Goal: Entertainment & Leisure: Consume media (video, audio)

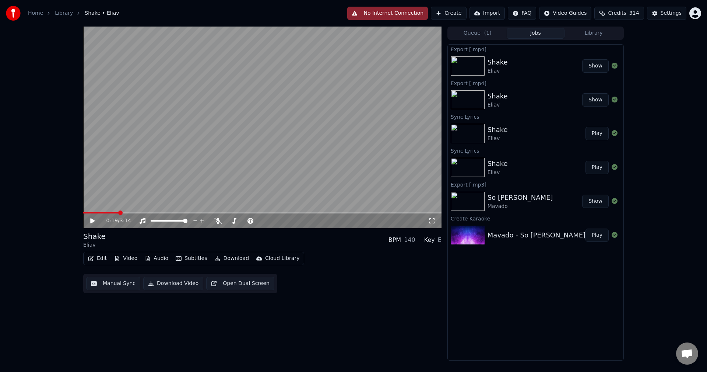
click at [37, 15] on link "Home" at bounding box center [35, 13] width 15 height 7
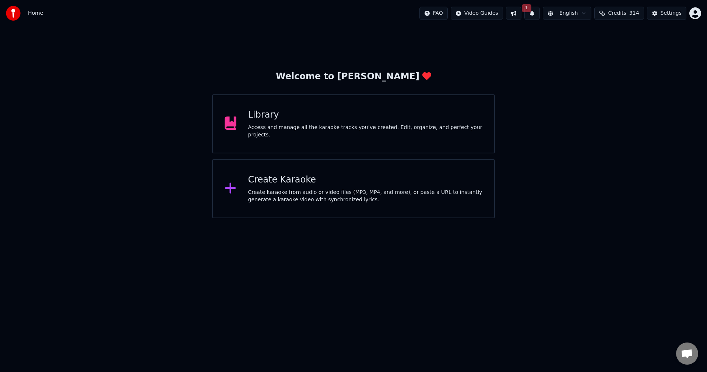
click at [540, 13] on button "1" at bounding box center [532, 13] width 15 height 13
click at [595, 37] on button "Update" at bounding box center [592, 36] width 31 height 13
click at [315, 178] on div "Create Karaoke" at bounding box center [365, 180] width 235 height 12
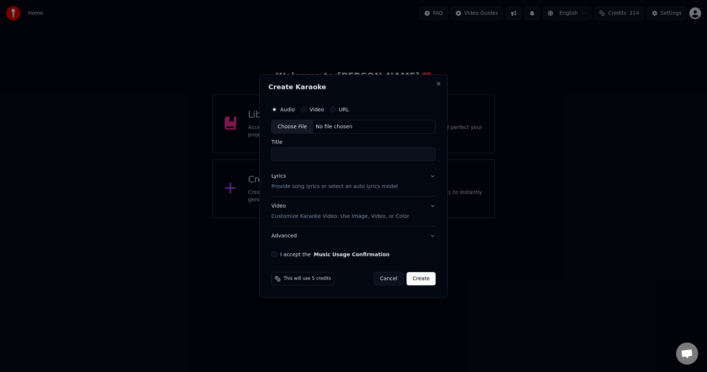
click at [298, 126] on div "Choose File" at bounding box center [292, 126] width 41 height 13
type input "**********"
click at [433, 176] on button "Lyrics Provide song lyrics or select an auto lyrics model" at bounding box center [353, 181] width 167 height 29
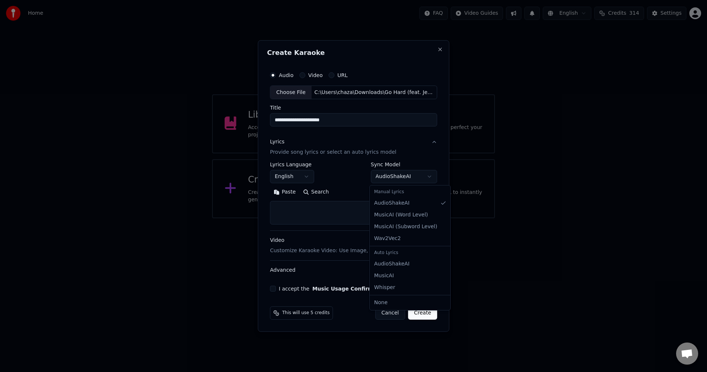
click at [429, 176] on body "**********" at bounding box center [353, 109] width 707 height 218
select select "**********"
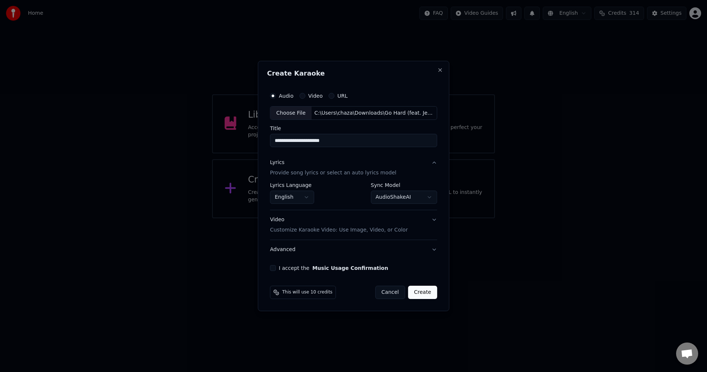
click at [276, 269] on button "I accept the Music Usage Confirmation" at bounding box center [273, 268] width 6 height 6
click at [432, 219] on button "Video Customize Karaoke Video: Use Image, Video, or Color" at bounding box center [353, 224] width 167 height 29
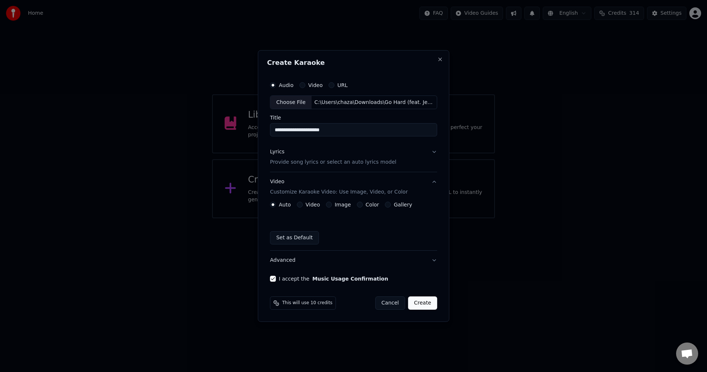
click at [358, 206] on button "Color" at bounding box center [360, 205] width 6 height 6
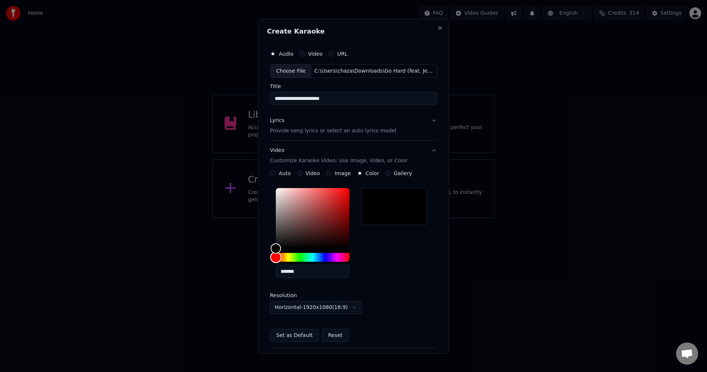
click at [323, 258] on div "Hue" at bounding box center [313, 257] width 74 height 9
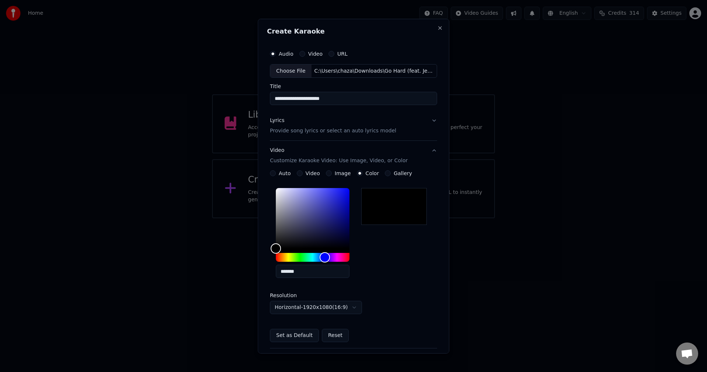
click at [385, 174] on button "Gallery" at bounding box center [388, 173] width 6 height 6
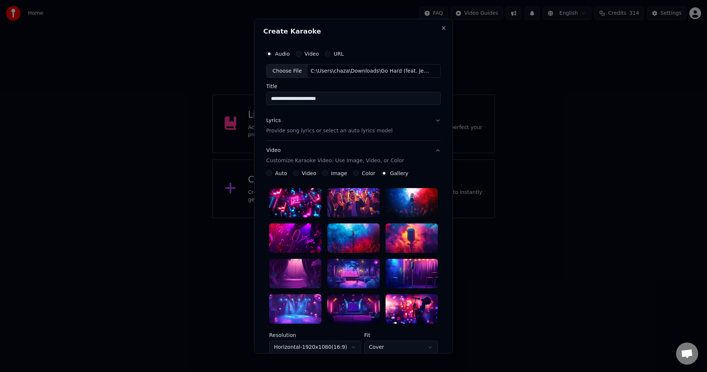
click at [323, 173] on button "Image" at bounding box center [325, 173] width 6 height 6
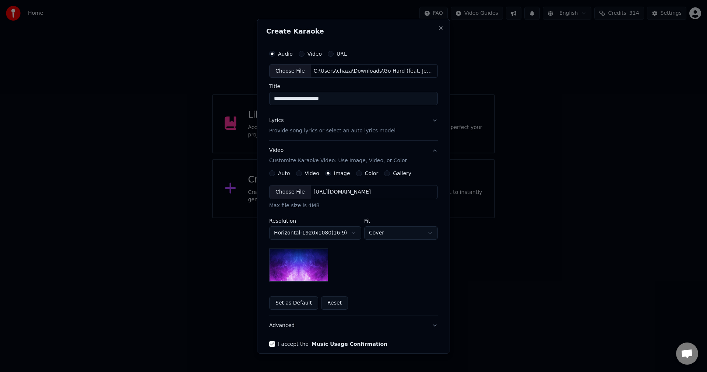
click at [298, 173] on button "Video" at bounding box center [299, 173] width 6 height 6
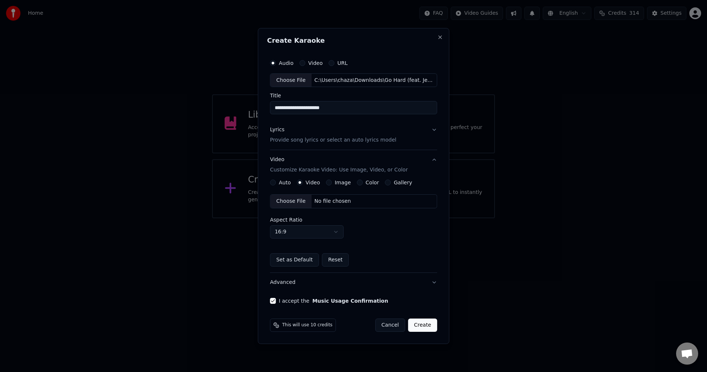
click at [275, 181] on button "Auto" at bounding box center [273, 182] width 6 height 6
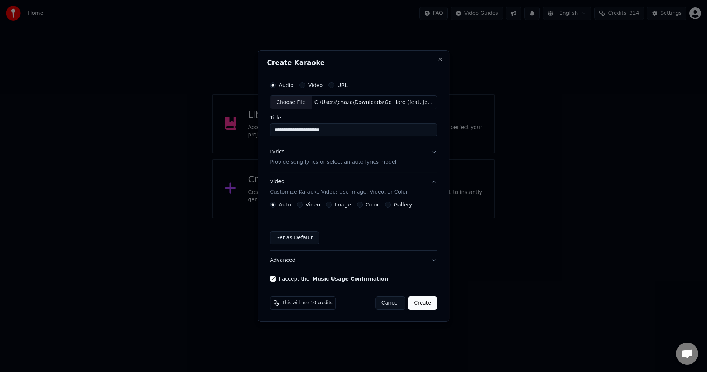
click at [420, 301] on button "Create" at bounding box center [422, 302] width 29 height 13
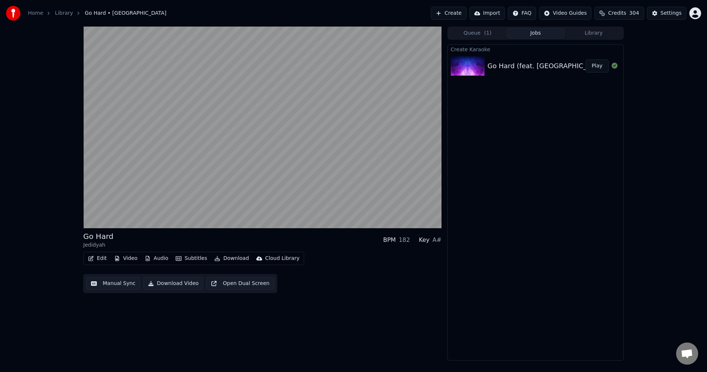
click at [527, 353] on div "Create Karaoke Go Hard (feat. Jedidyah) Play" at bounding box center [536, 202] width 176 height 316
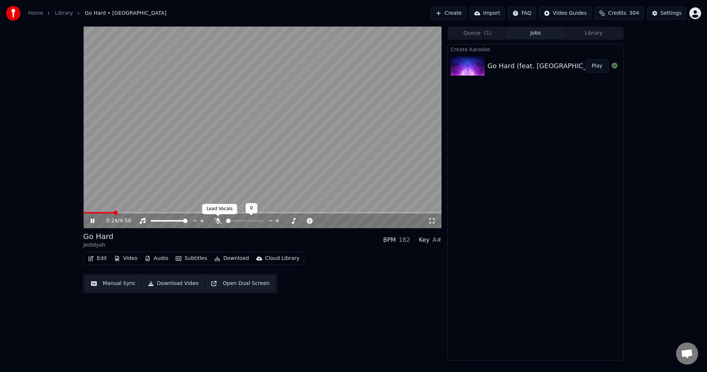
click at [219, 221] on icon at bounding box center [217, 221] width 7 height 6
click at [594, 69] on button "Play" at bounding box center [597, 65] width 23 height 13
click at [92, 221] on icon at bounding box center [97, 221] width 17 height 6
click at [92, 221] on icon at bounding box center [92, 220] width 4 height 5
click at [161, 213] on span at bounding box center [124, 212] width 82 height 1
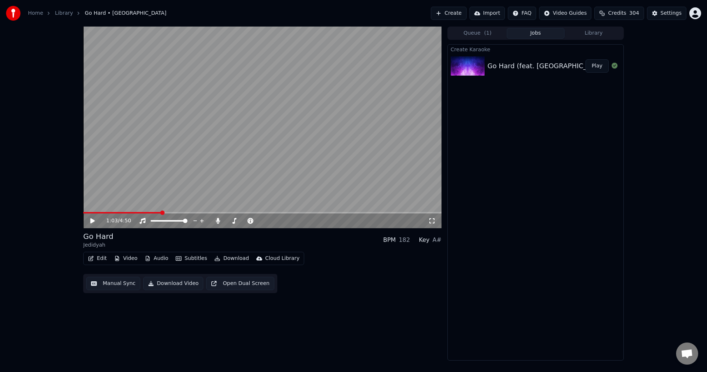
click at [92, 219] on icon at bounding box center [92, 220] width 4 height 5
click at [94, 219] on icon at bounding box center [97, 221] width 17 height 6
click at [226, 213] on span at bounding box center [154, 212] width 143 height 1
click at [92, 220] on icon at bounding box center [92, 220] width 4 height 5
click at [92, 220] on icon at bounding box center [93, 220] width 4 height 4
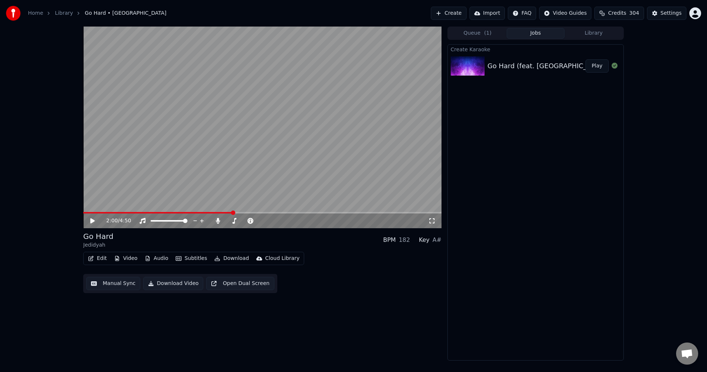
click at [228, 211] on video at bounding box center [262, 128] width 358 height 202
click at [228, 212] on span at bounding box center [155, 212] width 144 height 1
click at [92, 221] on icon at bounding box center [93, 220] width 4 height 4
click at [228, 213] on span at bounding box center [156, 212] width 146 height 1
click at [93, 219] on icon at bounding box center [97, 221] width 17 height 6
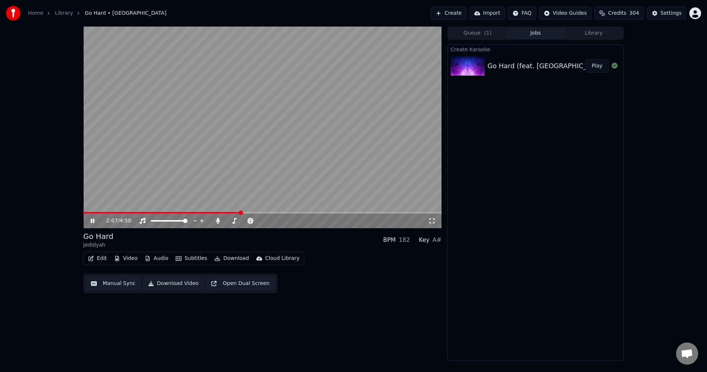
click at [93, 219] on icon at bounding box center [93, 220] width 4 height 4
click at [235, 213] on span at bounding box center [159, 212] width 152 height 1
click at [92, 220] on icon at bounding box center [92, 220] width 4 height 5
click at [92, 220] on icon at bounding box center [93, 220] width 4 height 4
click at [235, 213] on span at bounding box center [159, 212] width 152 height 1
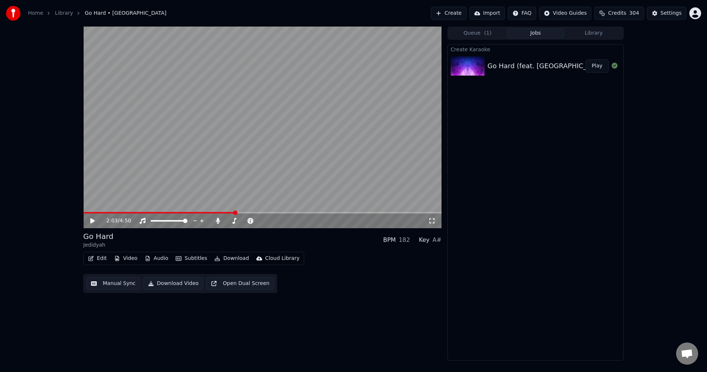
click at [92, 219] on icon at bounding box center [92, 220] width 4 height 5
click at [297, 212] on span at bounding box center [190, 212] width 214 height 1
click at [95, 221] on icon at bounding box center [92, 220] width 4 height 5
click at [317, 211] on video at bounding box center [262, 128] width 358 height 202
click at [317, 212] on span at bounding box center [200, 212] width 234 height 1
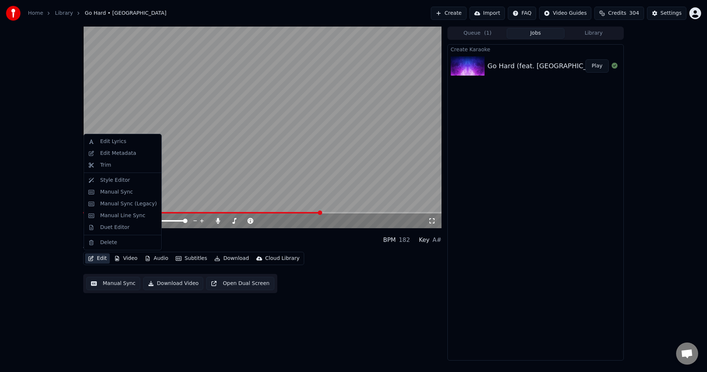
click at [101, 259] on button "Edit" at bounding box center [97, 258] width 25 height 10
click at [117, 140] on div "Edit Lyrics" at bounding box center [113, 141] width 26 height 7
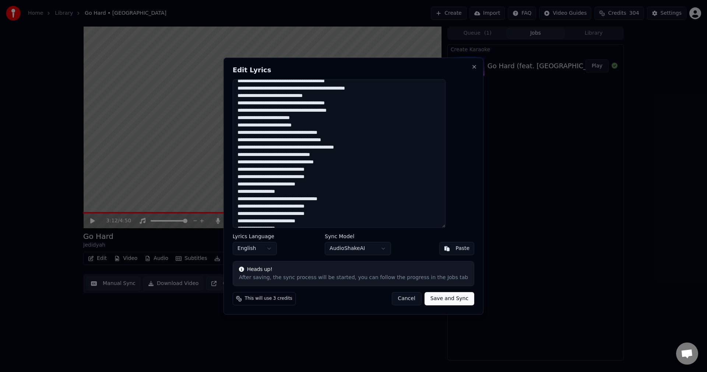
scroll to position [173, 0]
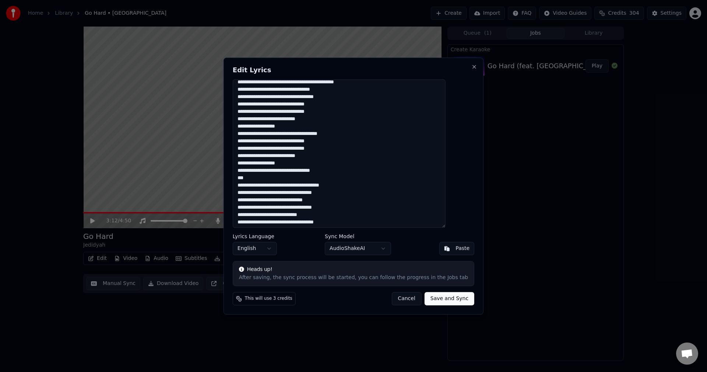
click at [261, 193] on textarea at bounding box center [339, 153] width 213 height 149
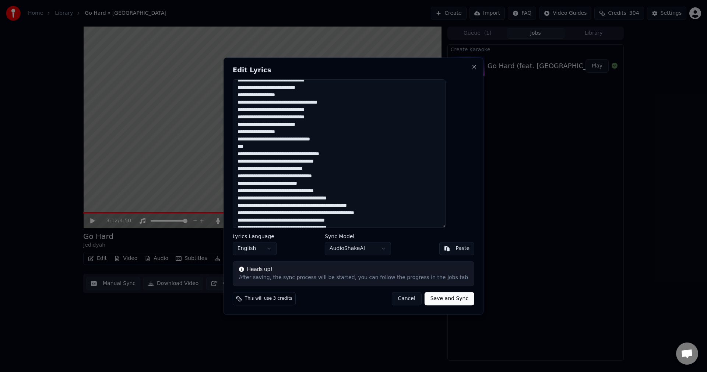
scroll to position [207, 0]
click at [321, 188] on textarea at bounding box center [339, 153] width 213 height 149
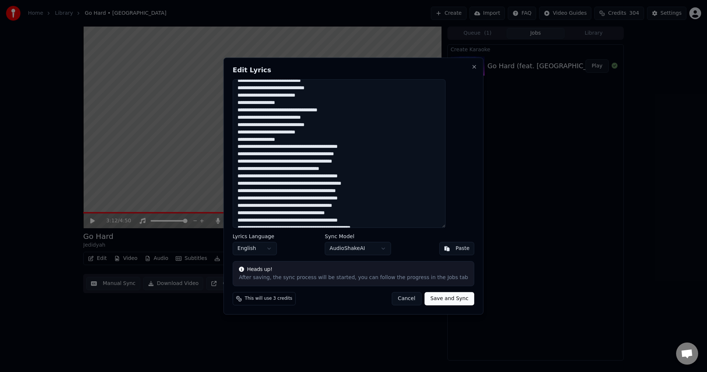
scroll to position [422, 0]
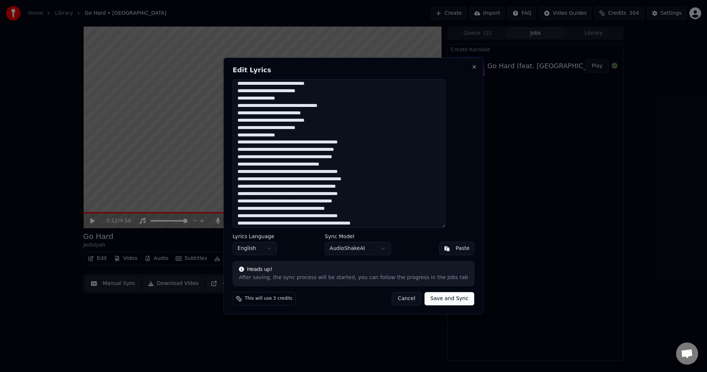
click at [352, 142] on textarea at bounding box center [339, 153] width 213 height 149
click at [352, 178] on textarea at bounding box center [339, 153] width 213 height 149
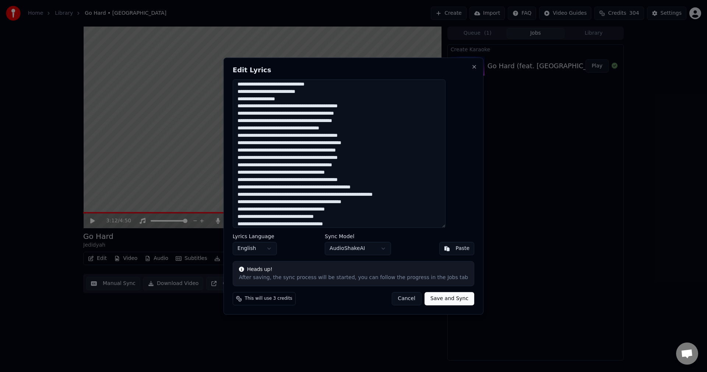
scroll to position [420, 0]
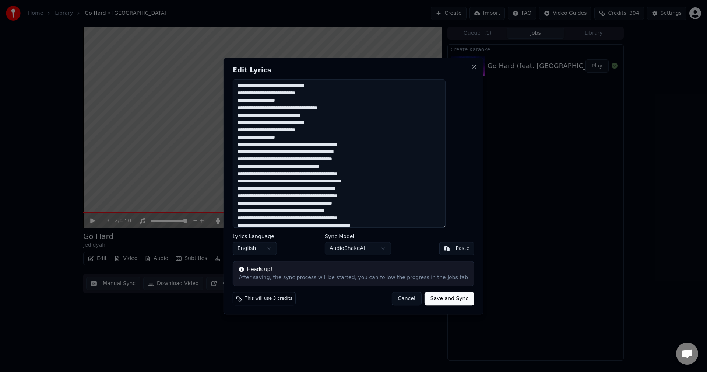
type textarea "**********"
click at [443, 300] on button "Save and Sync" at bounding box center [450, 298] width 50 height 13
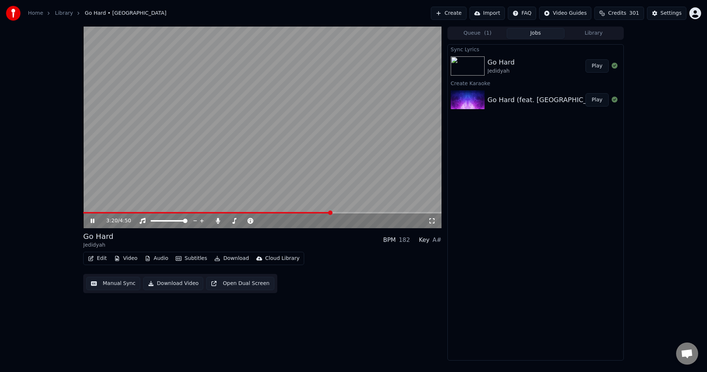
click at [97, 222] on icon at bounding box center [97, 221] width 17 height 6
click at [84, 213] on span at bounding box center [83, 212] width 1 height 1
click at [92, 219] on icon at bounding box center [92, 220] width 4 height 5
click at [92, 221] on icon at bounding box center [97, 221] width 17 height 6
click at [92, 221] on icon at bounding box center [92, 220] width 4 height 5
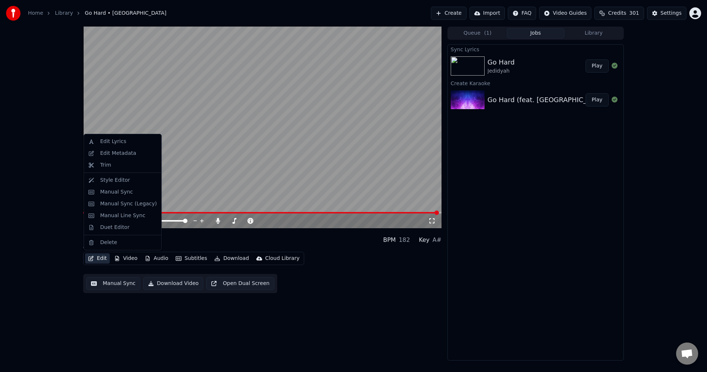
click at [105, 258] on button "Edit" at bounding box center [97, 258] width 25 height 10
click at [115, 142] on div "Edit Lyrics" at bounding box center [113, 141] width 26 height 7
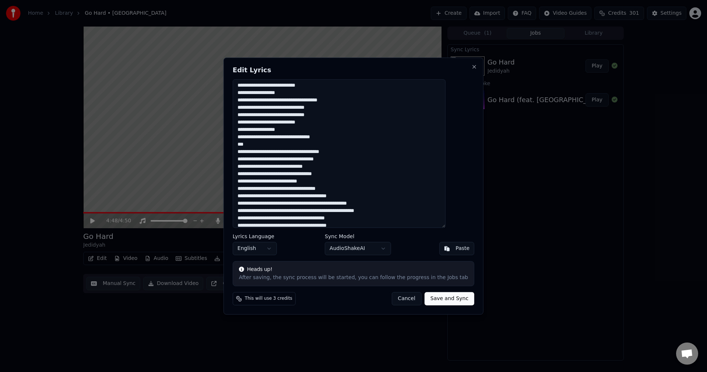
scroll to position [211, 0]
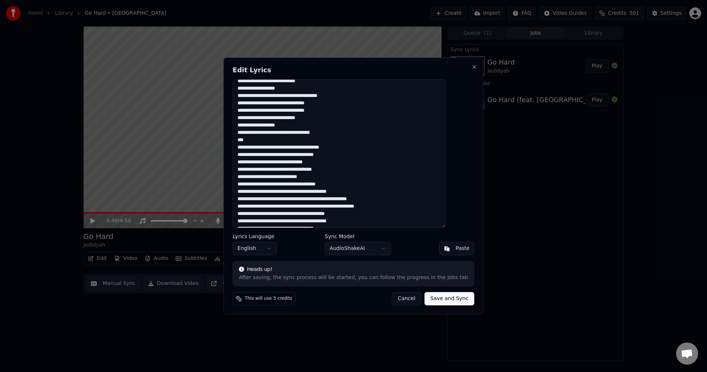
click at [333, 199] on textarea at bounding box center [339, 153] width 213 height 149
type textarea "**********"
click at [442, 296] on button "Save and Sync" at bounding box center [450, 298] width 50 height 13
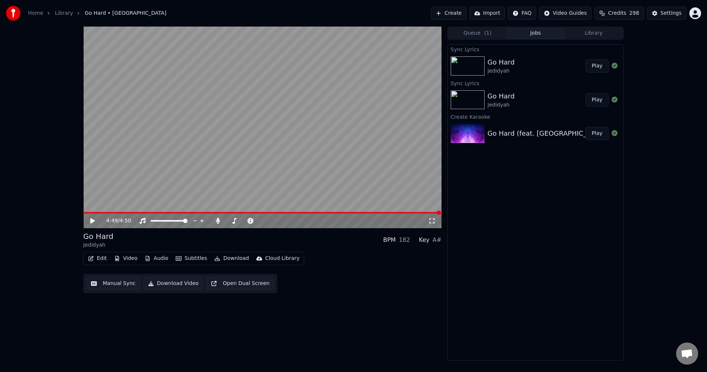
click at [602, 67] on button "Play" at bounding box center [597, 65] width 23 height 13
click at [92, 219] on icon at bounding box center [97, 221] width 17 height 6
click at [242, 212] on span at bounding box center [164, 212] width 163 height 1
click at [94, 222] on icon at bounding box center [97, 221] width 17 height 6
click at [94, 222] on icon at bounding box center [93, 220] width 4 height 4
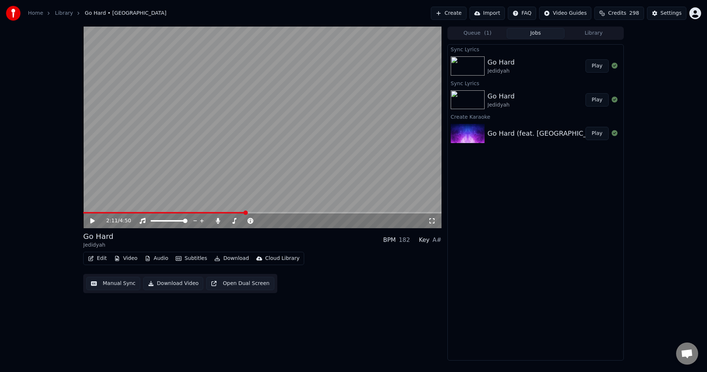
click at [239, 213] on span at bounding box center [164, 212] width 162 height 1
click at [91, 220] on icon at bounding box center [92, 220] width 4 height 5
click at [91, 220] on icon at bounding box center [93, 220] width 4 height 4
click at [231, 212] on span at bounding box center [157, 212] width 148 height 1
click at [92, 219] on icon at bounding box center [92, 220] width 4 height 5
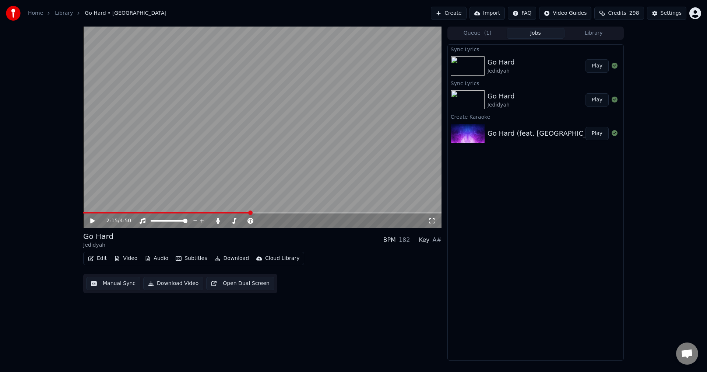
click at [91, 221] on icon at bounding box center [92, 220] width 4 height 5
click at [91, 221] on icon at bounding box center [93, 220] width 4 height 4
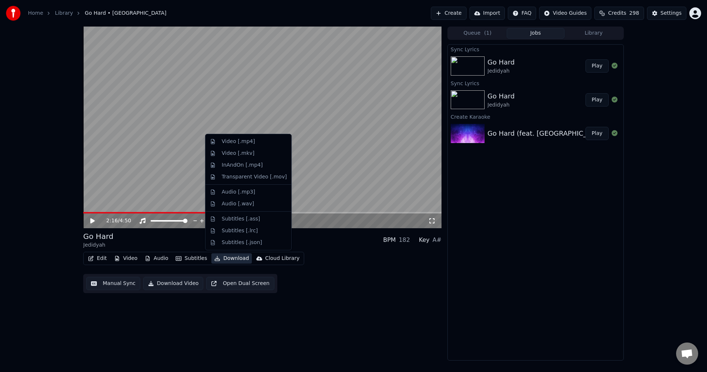
click at [237, 258] on button "Download" at bounding box center [231, 258] width 41 height 10
click at [249, 142] on div "Video [.mp4]" at bounding box center [238, 141] width 33 height 7
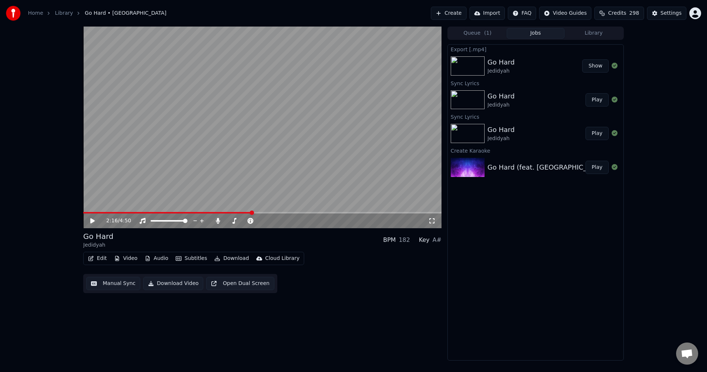
click at [596, 63] on button "Show" at bounding box center [595, 65] width 27 height 13
click at [219, 218] on icon at bounding box center [217, 221] width 7 height 6
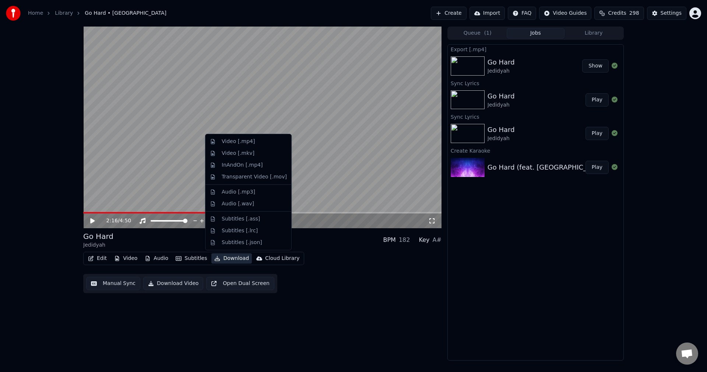
click at [234, 257] on button "Download" at bounding box center [231, 258] width 41 height 10
click at [243, 141] on div "Video [.mp4]" at bounding box center [238, 141] width 33 height 7
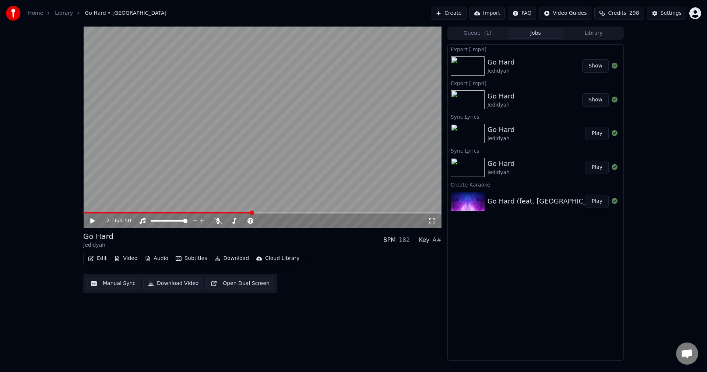
click at [598, 64] on button "Show" at bounding box center [595, 65] width 27 height 13
click at [677, 204] on div "2:16 / 4:50 Go Hard Jedidyah BPM 182 Key A# Edit Video Audio Subtitles Download…" at bounding box center [353, 194] width 707 height 334
click at [456, 13] on button "Create" at bounding box center [449, 13] width 36 height 13
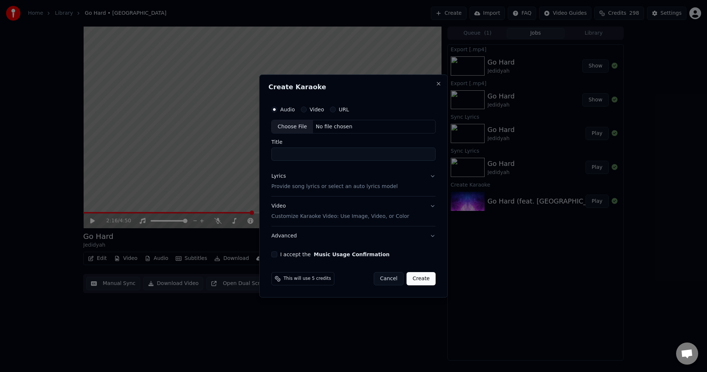
click at [291, 126] on div "Choose File" at bounding box center [292, 126] width 41 height 13
type input "**********"
click at [432, 176] on button "Lyrics Provide song lyrics or select an auto lyrics model" at bounding box center [353, 181] width 167 height 29
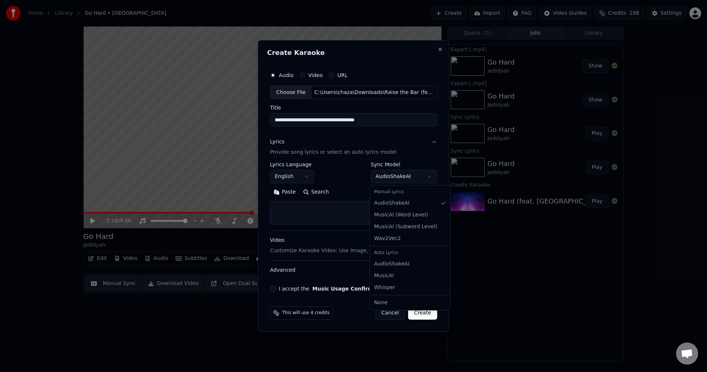
click at [428, 178] on body "**********" at bounding box center [353, 186] width 707 height 372
click at [404, 255] on div "Auto Lyrics" at bounding box center [410, 253] width 78 height 10
select select "**********"
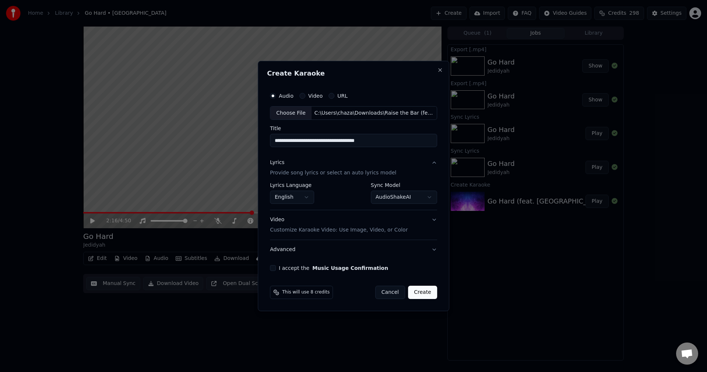
click at [431, 221] on button "Video Customize Karaoke Video: Use Image, Video, or Color" at bounding box center [353, 224] width 167 height 29
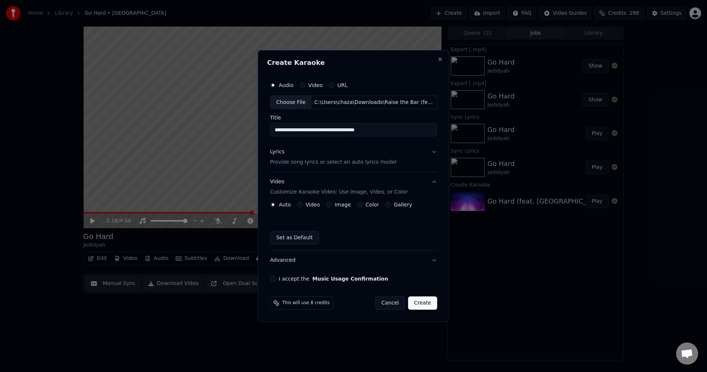
click at [359, 203] on button "Color" at bounding box center [360, 205] width 6 height 6
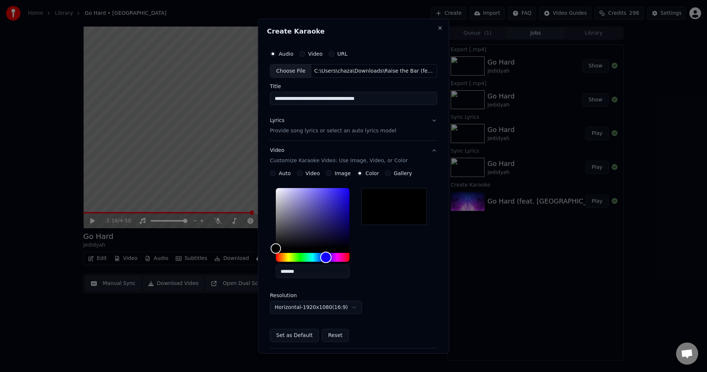
click at [325, 256] on div "Hue" at bounding box center [313, 257] width 74 height 9
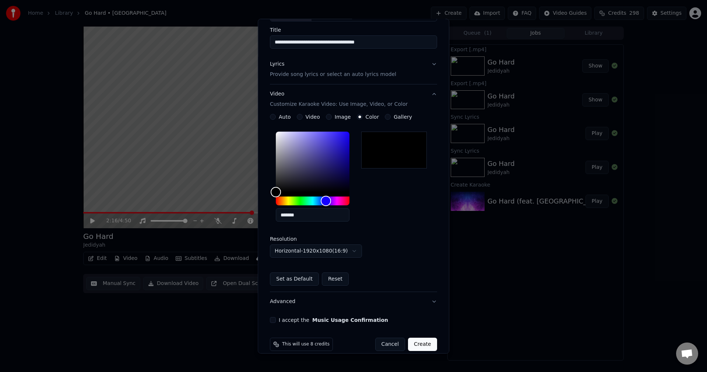
scroll to position [66, 0]
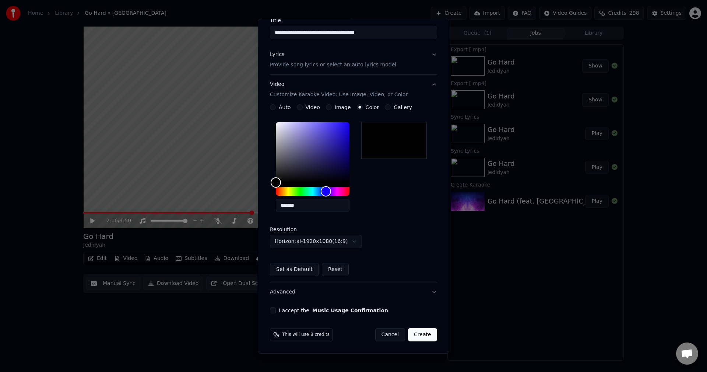
click at [273, 309] on button "I accept the Music Usage Confirmation" at bounding box center [273, 310] width 6 height 6
click at [421, 335] on button "Create" at bounding box center [422, 334] width 29 height 13
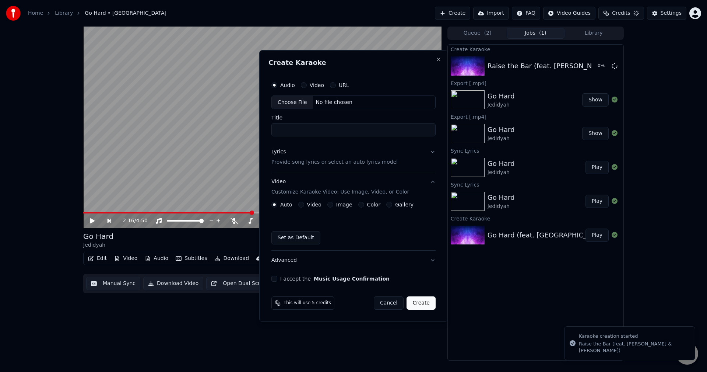
scroll to position [0, 0]
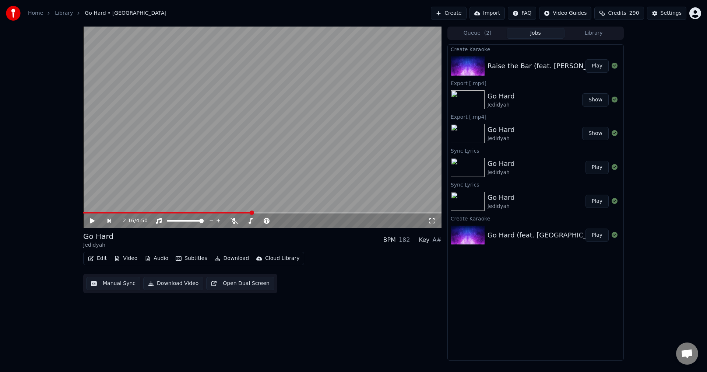
click at [600, 67] on button "Play" at bounding box center [597, 65] width 23 height 13
click at [92, 221] on icon at bounding box center [97, 221] width 17 height 6
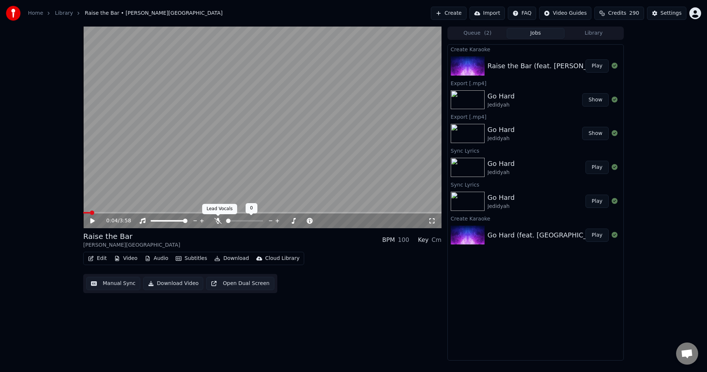
click at [219, 221] on icon at bounding box center [217, 221] width 7 height 6
click at [600, 67] on button "Play" at bounding box center [597, 65] width 23 height 13
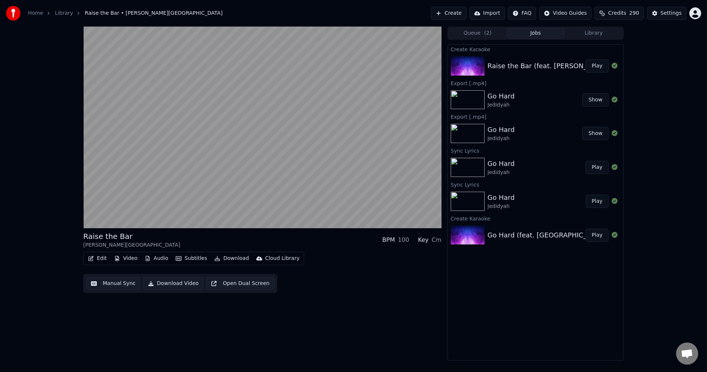
click at [586, 59] on button "Play" at bounding box center [597, 65] width 23 height 13
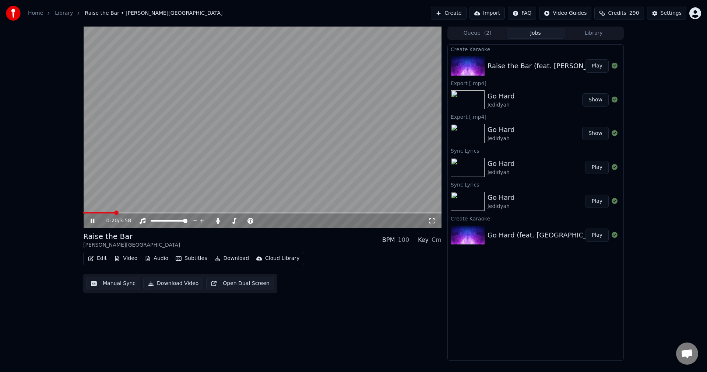
click at [93, 220] on icon at bounding box center [93, 220] width 4 height 4
click at [106, 212] on span at bounding box center [99, 212] width 32 height 1
click at [94, 223] on icon at bounding box center [97, 221] width 17 height 6
click at [94, 223] on icon at bounding box center [93, 220] width 4 height 4
click at [91, 223] on icon at bounding box center [92, 220] width 4 height 5
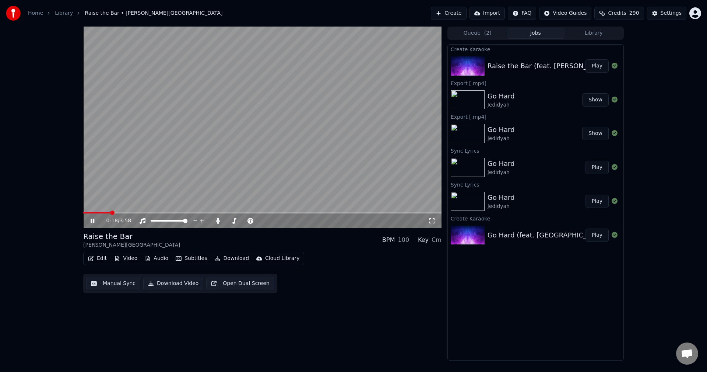
click at [110, 212] on span at bounding box center [96, 212] width 27 height 1
click at [92, 220] on icon at bounding box center [93, 220] width 4 height 4
click at [110, 213] on span at bounding box center [96, 212] width 27 height 1
click at [92, 221] on icon at bounding box center [92, 220] width 4 height 5
click at [92, 221] on icon at bounding box center [93, 220] width 4 height 4
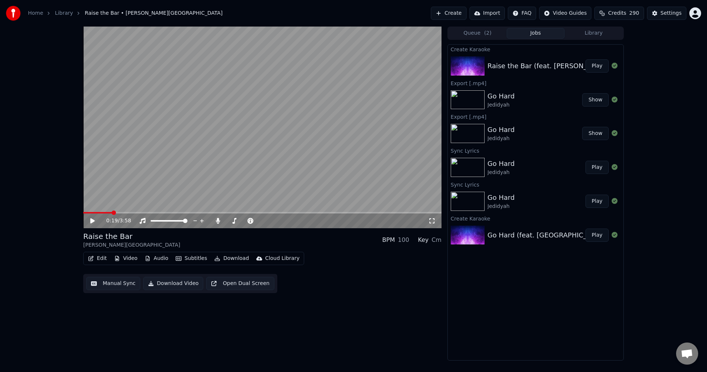
click at [92, 221] on icon at bounding box center [92, 220] width 4 height 5
click at [92, 221] on icon at bounding box center [93, 220] width 4 height 4
click at [92, 221] on icon at bounding box center [92, 220] width 4 height 5
click at [92, 221] on icon at bounding box center [93, 220] width 4 height 4
click at [174, 213] on span at bounding box center [129, 212] width 92 height 1
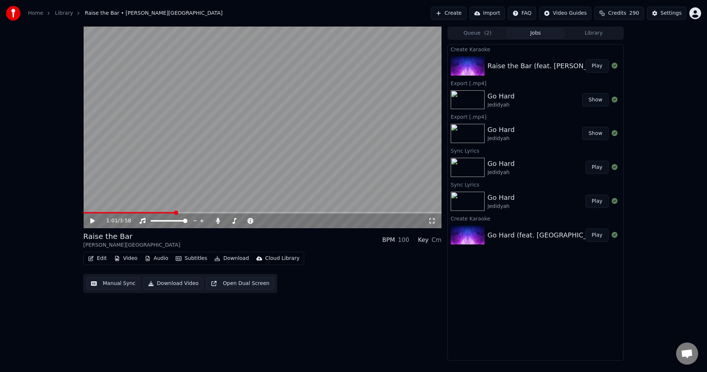
click at [172, 213] on span at bounding box center [129, 212] width 92 height 1
click at [92, 222] on icon at bounding box center [92, 220] width 4 height 5
click at [92, 222] on icon at bounding box center [97, 221] width 17 height 6
click at [92, 222] on icon at bounding box center [92, 220] width 4 height 5
click at [92, 222] on icon at bounding box center [97, 221] width 17 height 6
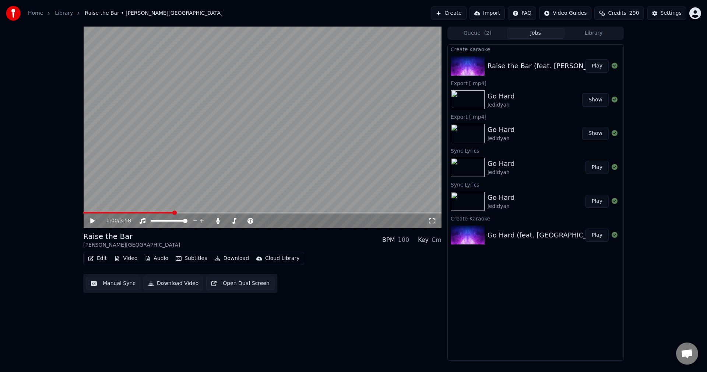
click at [174, 213] on span at bounding box center [128, 212] width 90 height 1
click at [95, 221] on icon at bounding box center [92, 220] width 4 height 5
click at [95, 221] on icon at bounding box center [97, 221] width 17 height 6
click at [599, 67] on button "Play" at bounding box center [597, 65] width 23 height 13
click at [92, 219] on icon at bounding box center [93, 220] width 4 height 4
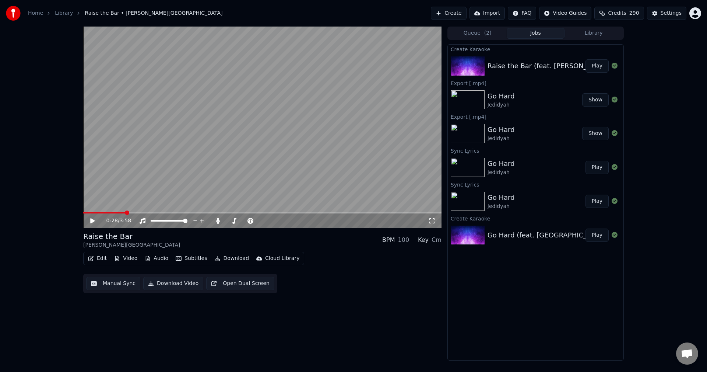
click at [126, 214] on span at bounding box center [127, 212] width 4 height 4
click at [124, 212] on span at bounding box center [103, 212] width 41 height 1
click at [122, 212] on span at bounding box center [102, 212] width 39 height 1
click at [119, 212] on span at bounding box center [101, 212] width 36 height 1
click at [92, 220] on icon at bounding box center [92, 220] width 4 height 5
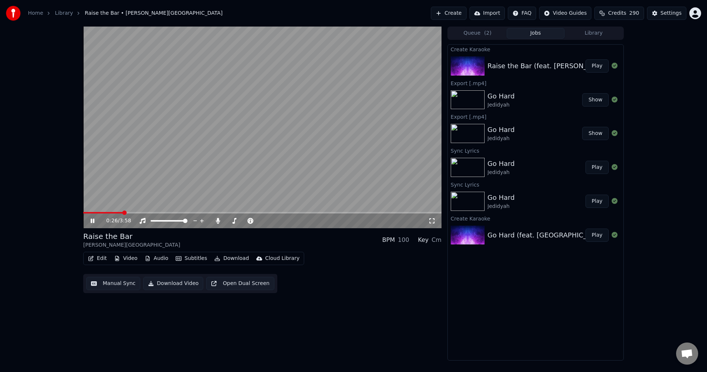
click at [92, 220] on icon at bounding box center [97, 221] width 17 height 6
click at [92, 220] on icon at bounding box center [92, 220] width 4 height 5
click at [92, 220] on icon at bounding box center [97, 221] width 17 height 6
click at [230, 212] on span at bounding box center [156, 212] width 147 height 1
click at [92, 221] on icon at bounding box center [92, 220] width 4 height 5
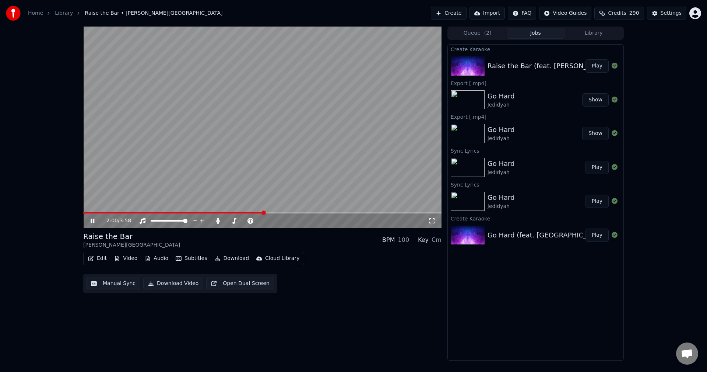
click at [92, 221] on icon at bounding box center [97, 221] width 17 height 6
click at [92, 221] on icon at bounding box center [92, 220] width 4 height 5
click at [92, 221] on icon at bounding box center [97, 221] width 17 height 6
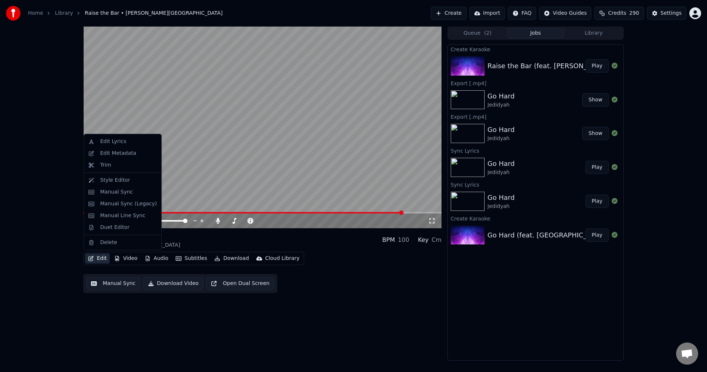
click at [98, 257] on button "Edit" at bounding box center [97, 258] width 25 height 10
click at [119, 137] on div "Edit Lyrics" at bounding box center [122, 142] width 74 height 12
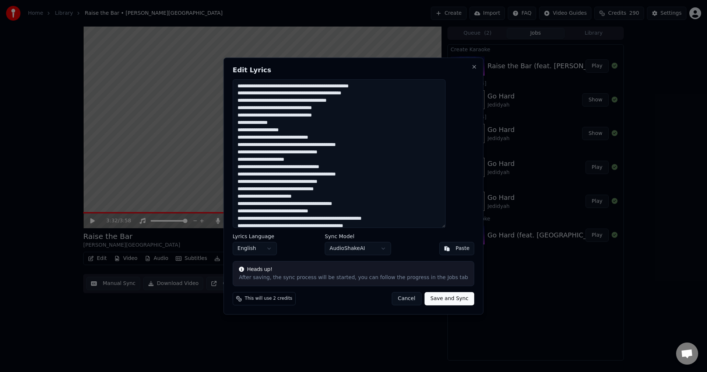
click at [318, 151] on textarea at bounding box center [339, 153] width 213 height 149
click at [273, 152] on textarea at bounding box center [339, 153] width 213 height 149
click at [262, 151] on textarea at bounding box center [339, 153] width 213 height 149
click at [272, 152] on textarea at bounding box center [339, 153] width 213 height 149
click at [272, 181] on textarea at bounding box center [339, 153] width 213 height 149
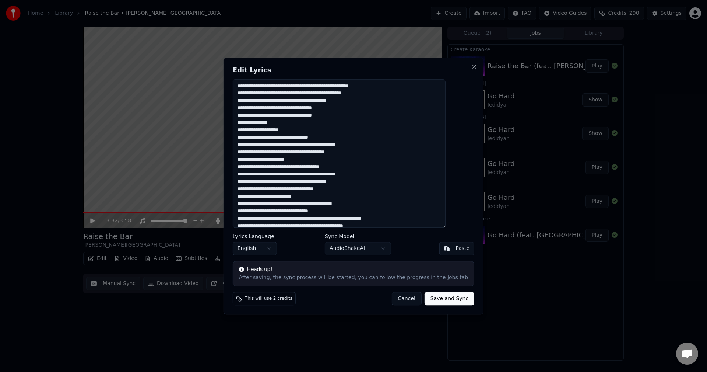
click at [326, 181] on textarea at bounding box center [339, 153] width 213 height 149
click at [261, 152] on textarea at bounding box center [339, 153] width 213 height 149
click at [472, 64] on button "Close" at bounding box center [475, 67] width 6 height 6
type textarea "**********"
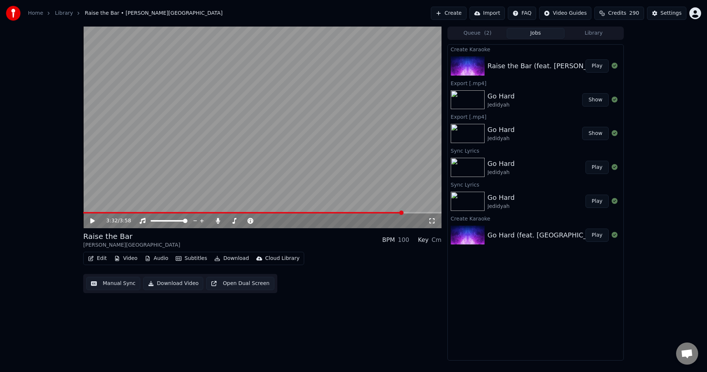
click at [113, 214] on div "3:32 / 3:58" at bounding box center [262, 220] width 358 height 15
click at [113, 213] on span at bounding box center [98, 212] width 30 height 1
click at [94, 221] on icon at bounding box center [92, 220] width 4 height 5
click at [94, 221] on icon at bounding box center [93, 220] width 4 height 4
click at [122, 212] on span at bounding box center [102, 212] width 39 height 1
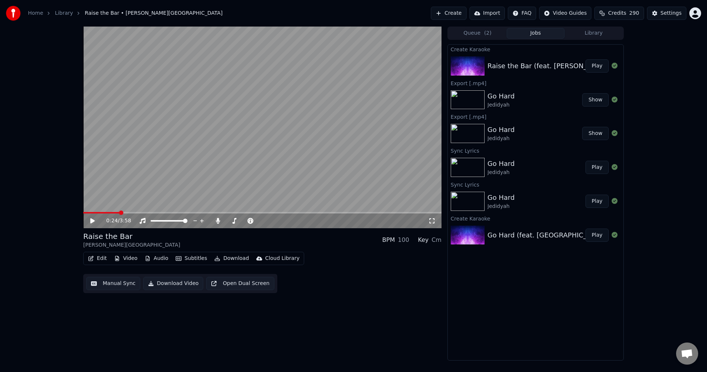
click at [119, 212] on span at bounding box center [101, 212] width 36 height 1
click at [94, 219] on icon at bounding box center [97, 221] width 17 height 6
click at [94, 219] on icon at bounding box center [93, 220] width 4 height 4
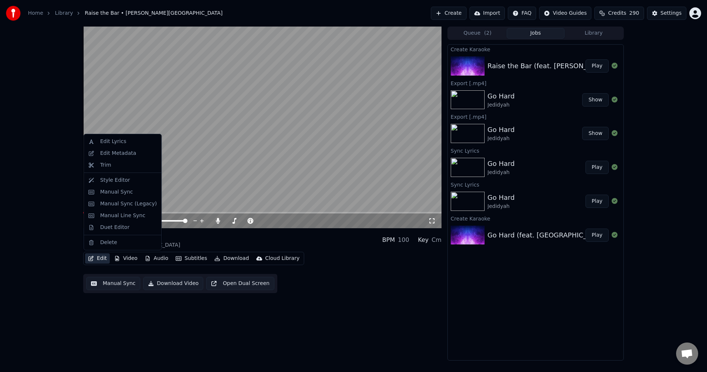
click at [101, 258] on button "Edit" at bounding box center [97, 258] width 25 height 10
click at [113, 141] on div "Edit Lyrics" at bounding box center [113, 141] width 26 height 7
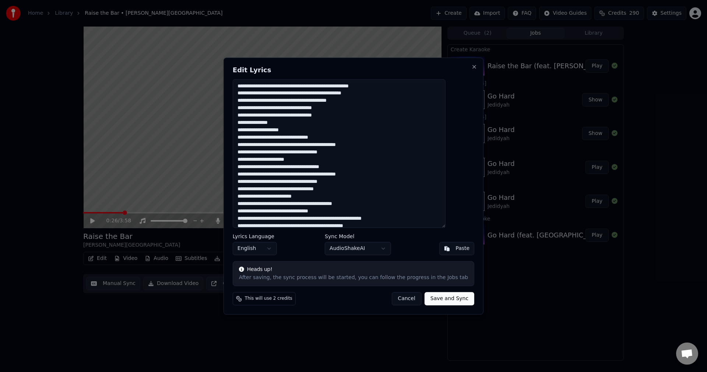
click at [278, 130] on textarea at bounding box center [339, 153] width 213 height 149
click at [287, 131] on textarea at bounding box center [339, 153] width 213 height 149
click at [262, 152] on textarea at bounding box center [339, 153] width 213 height 149
click at [312, 152] on textarea at bounding box center [339, 153] width 213 height 149
click at [262, 182] on textarea at bounding box center [339, 153] width 213 height 149
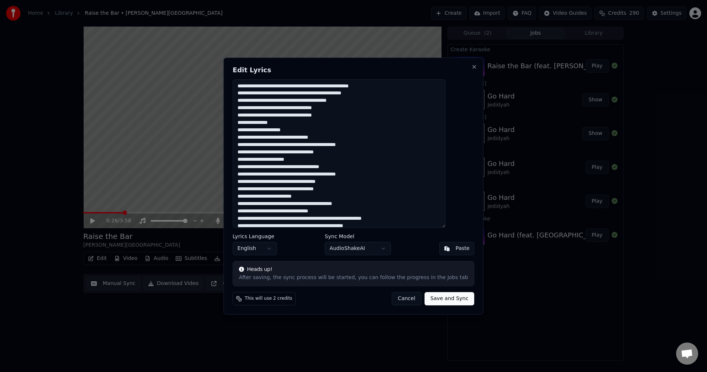
click at [311, 181] on textarea at bounding box center [339, 153] width 213 height 149
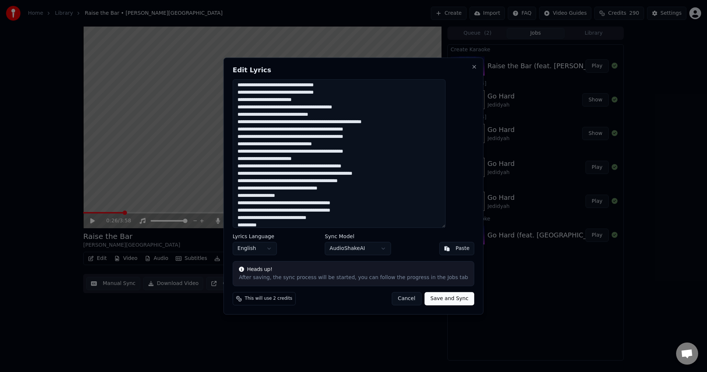
scroll to position [101, 0]
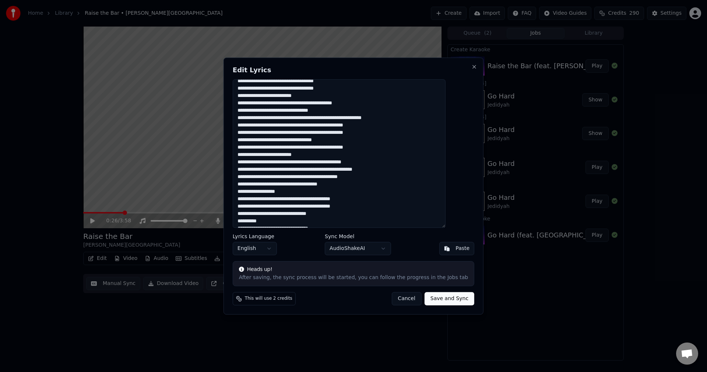
click at [295, 170] on textarea at bounding box center [339, 153] width 213 height 149
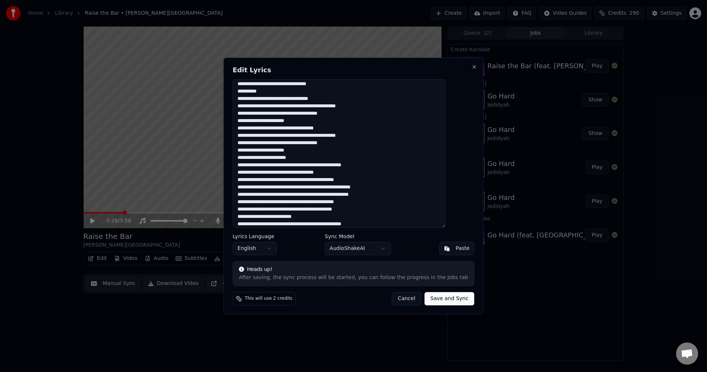
scroll to position [240, 0]
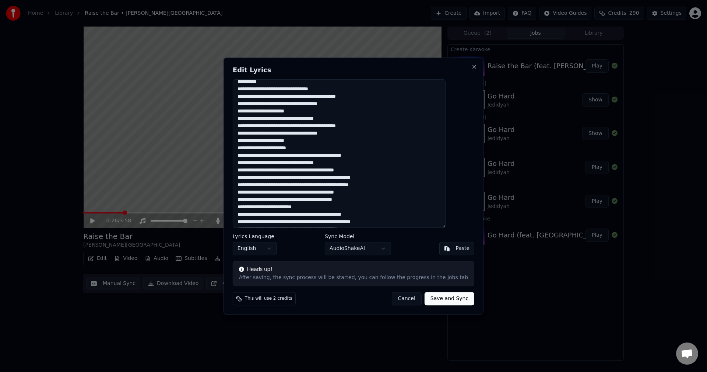
click at [272, 105] on textarea at bounding box center [339, 153] width 213 height 149
click at [312, 104] on textarea at bounding box center [339, 153] width 213 height 149
click at [261, 133] on textarea at bounding box center [339, 153] width 213 height 149
click at [312, 133] on textarea at bounding box center [339, 153] width 213 height 149
click at [294, 222] on textarea at bounding box center [339, 153] width 213 height 149
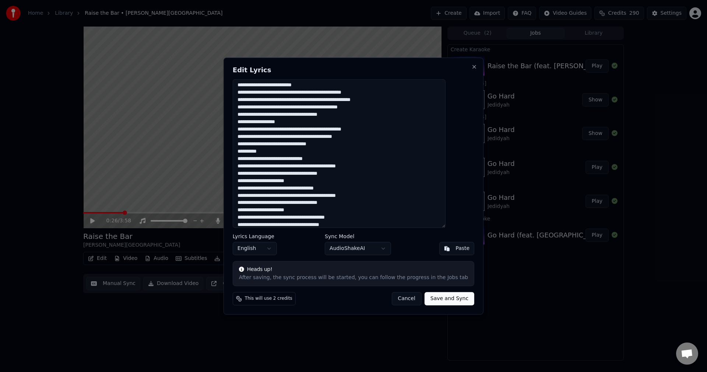
scroll to position [364, 0]
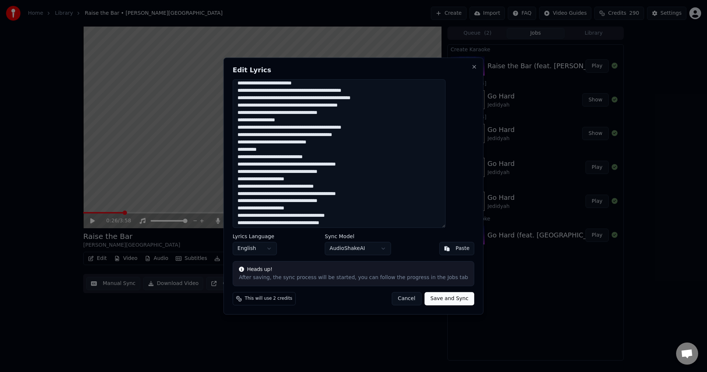
click at [262, 171] on textarea at bounding box center [339, 153] width 213 height 149
click at [312, 172] on textarea at bounding box center [339, 153] width 213 height 149
click at [260, 200] on textarea at bounding box center [339, 153] width 213 height 149
click at [312, 201] on textarea at bounding box center [339, 153] width 213 height 149
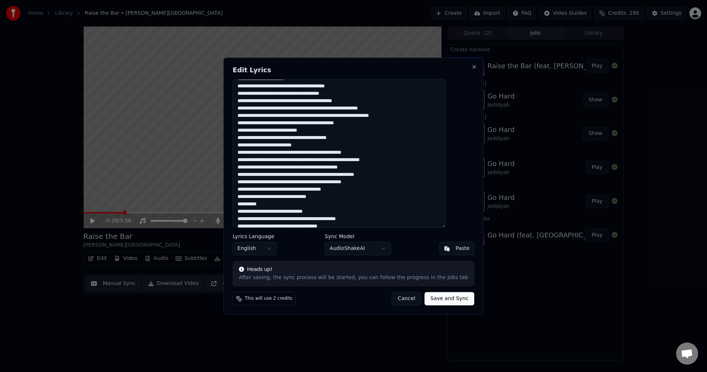
scroll to position [528, 0]
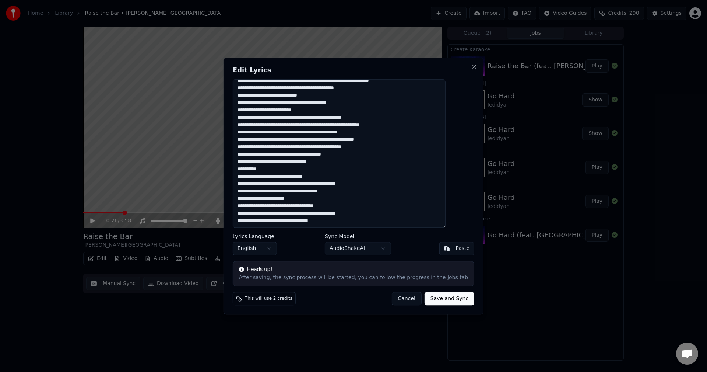
click at [262, 192] on textarea at bounding box center [339, 153] width 213 height 149
click at [312, 192] on textarea at bounding box center [339, 153] width 213 height 149
click at [317, 220] on textarea at bounding box center [339, 153] width 213 height 149
click at [262, 219] on textarea at bounding box center [339, 153] width 213 height 149
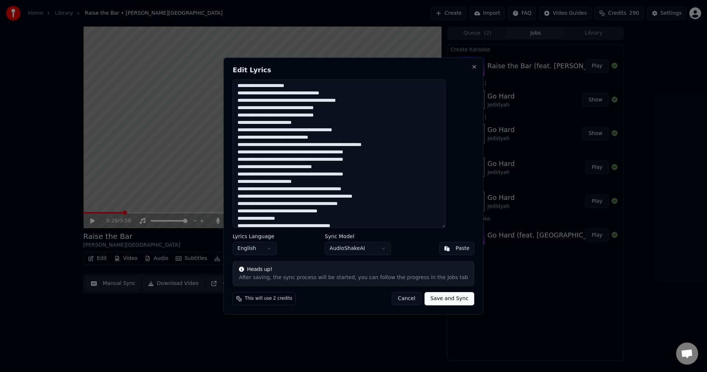
scroll to position [81, 0]
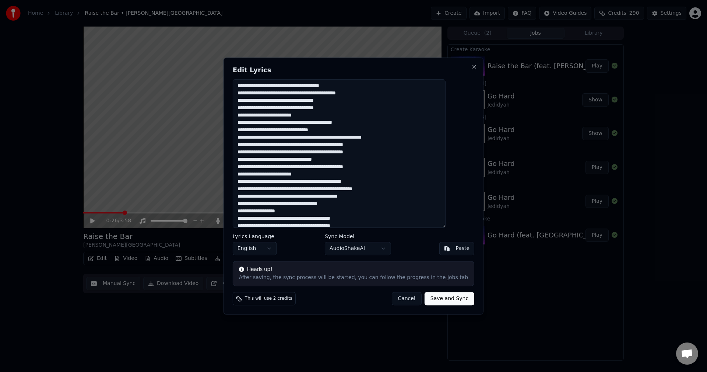
click at [297, 189] on textarea at bounding box center [339, 153] width 213 height 149
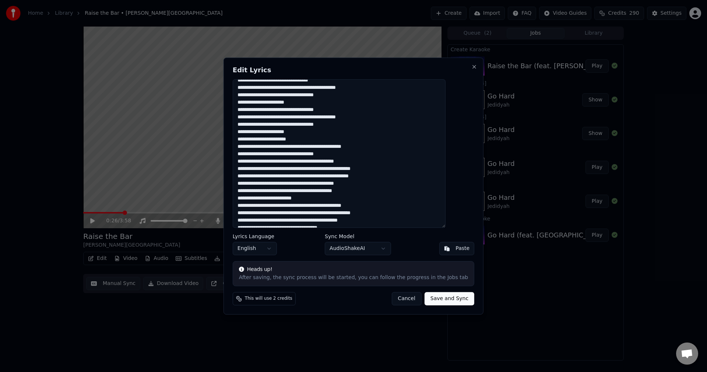
scroll to position [251, 0]
click at [297, 213] on textarea at bounding box center [339, 153] width 213 height 149
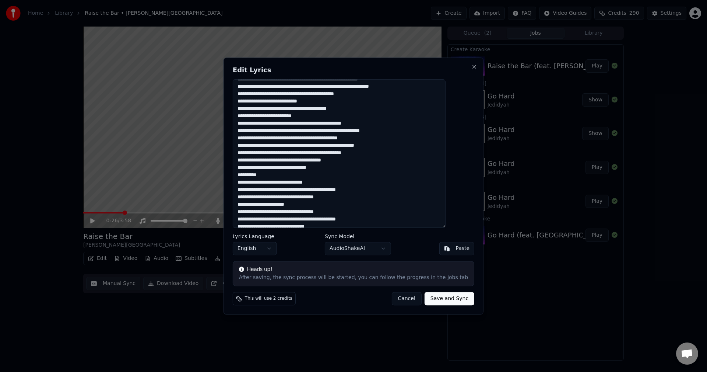
scroll to position [528, 0]
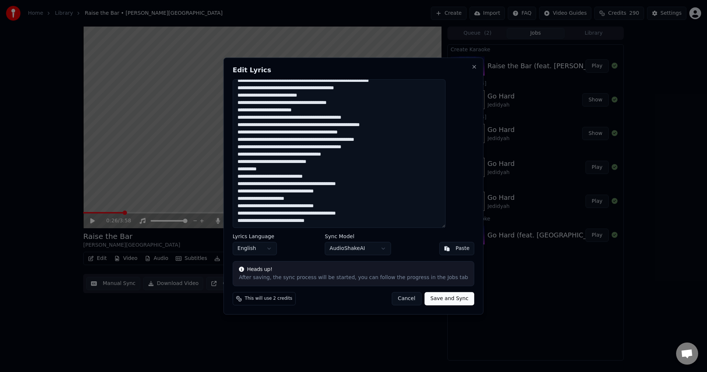
type textarea "**********"
click at [441, 298] on button "Save and Sync" at bounding box center [450, 298] width 50 height 13
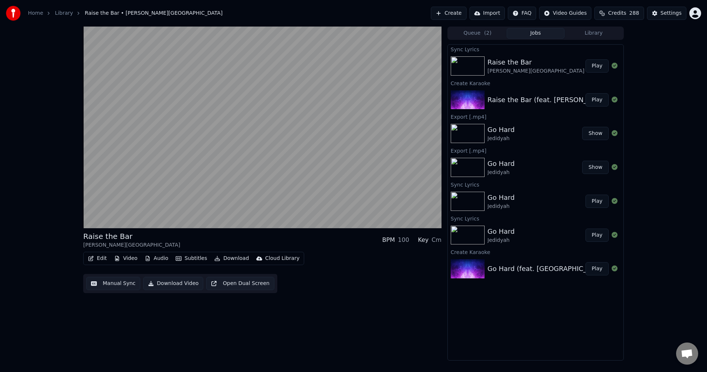
click at [601, 67] on button "Play" at bounding box center [597, 65] width 23 height 13
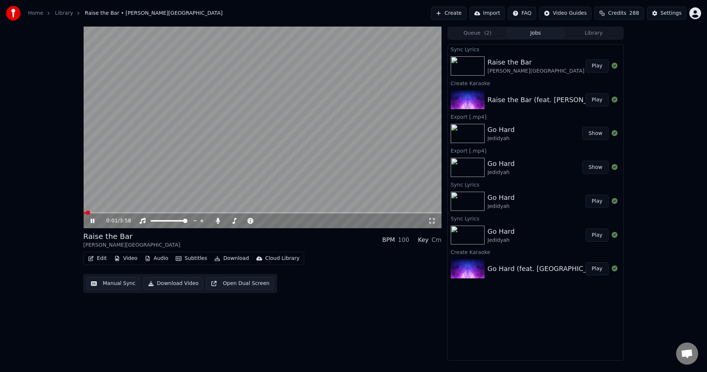
click at [91, 221] on icon at bounding box center [93, 220] width 4 height 4
click at [221, 220] on icon at bounding box center [217, 221] width 7 height 6
click at [230, 257] on button "Download" at bounding box center [231, 258] width 41 height 10
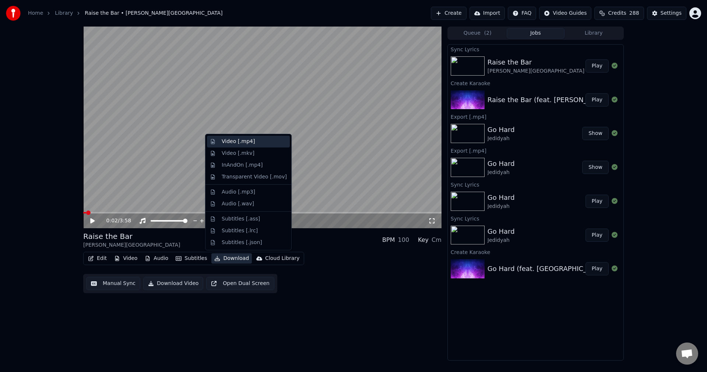
click at [237, 142] on div "Video [.mp4]" at bounding box center [238, 141] width 33 height 7
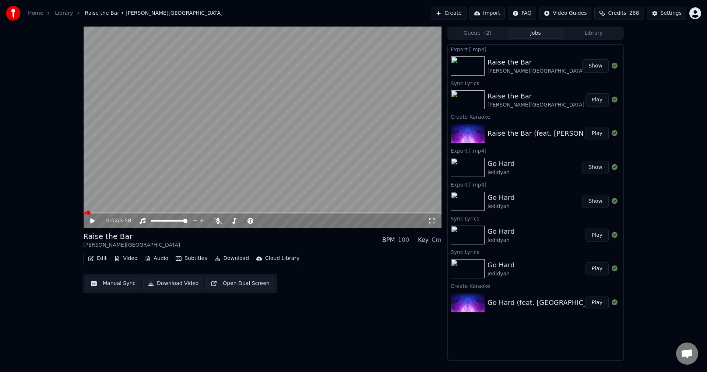
click at [601, 63] on button "Show" at bounding box center [595, 65] width 27 height 13
click at [411, 32] on video at bounding box center [262, 128] width 358 height 202
click at [91, 224] on div "0:04 / 3:58" at bounding box center [262, 220] width 353 height 7
click at [92, 221] on icon at bounding box center [93, 220] width 4 height 4
click at [220, 221] on icon at bounding box center [217, 221] width 7 height 6
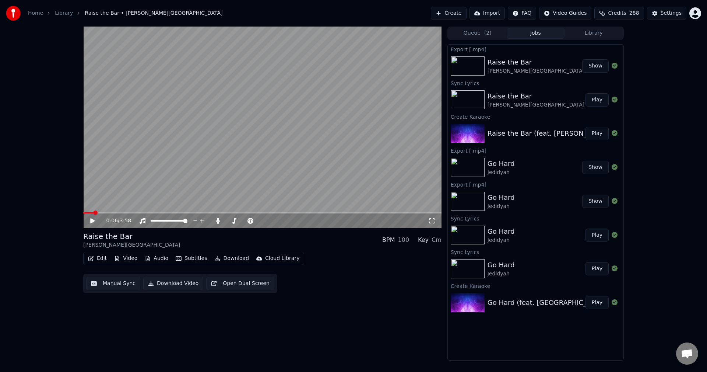
click at [92, 220] on icon at bounding box center [92, 220] width 4 height 5
click at [92, 220] on icon at bounding box center [93, 220] width 4 height 4
click at [93, 219] on icon at bounding box center [97, 221] width 17 height 6
click at [93, 219] on icon at bounding box center [93, 220] width 4 height 4
click at [601, 101] on button "Play" at bounding box center [597, 99] width 23 height 13
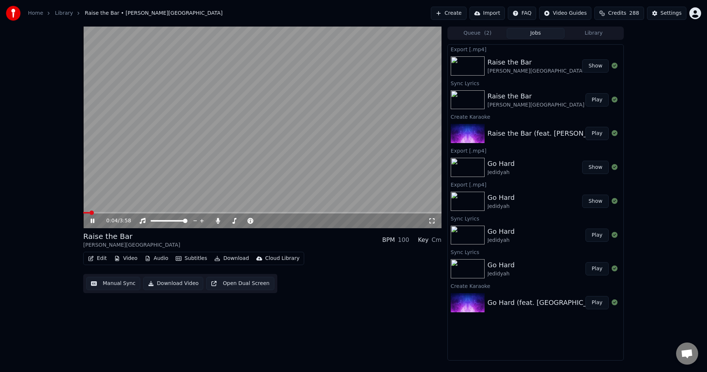
click at [91, 221] on icon at bounding box center [97, 221] width 17 height 6
click at [237, 257] on button "Download" at bounding box center [231, 258] width 41 height 10
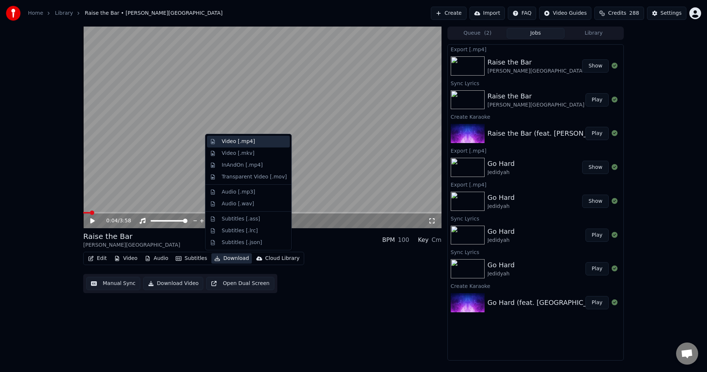
click at [252, 142] on div "Video [.mp4]" at bounding box center [254, 141] width 65 height 7
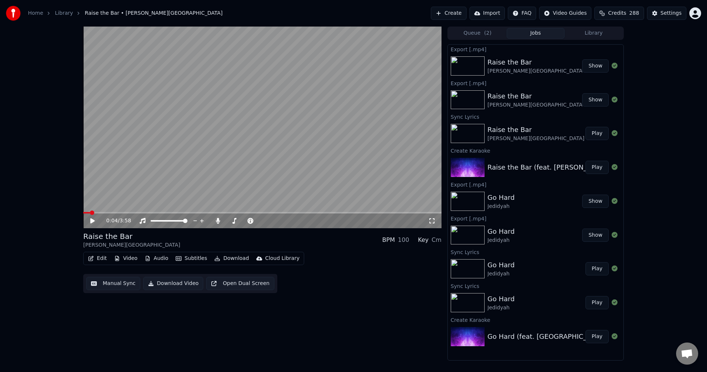
click at [596, 66] on button "Show" at bounding box center [595, 65] width 27 height 13
